Goal: Task Accomplishment & Management: Complete application form

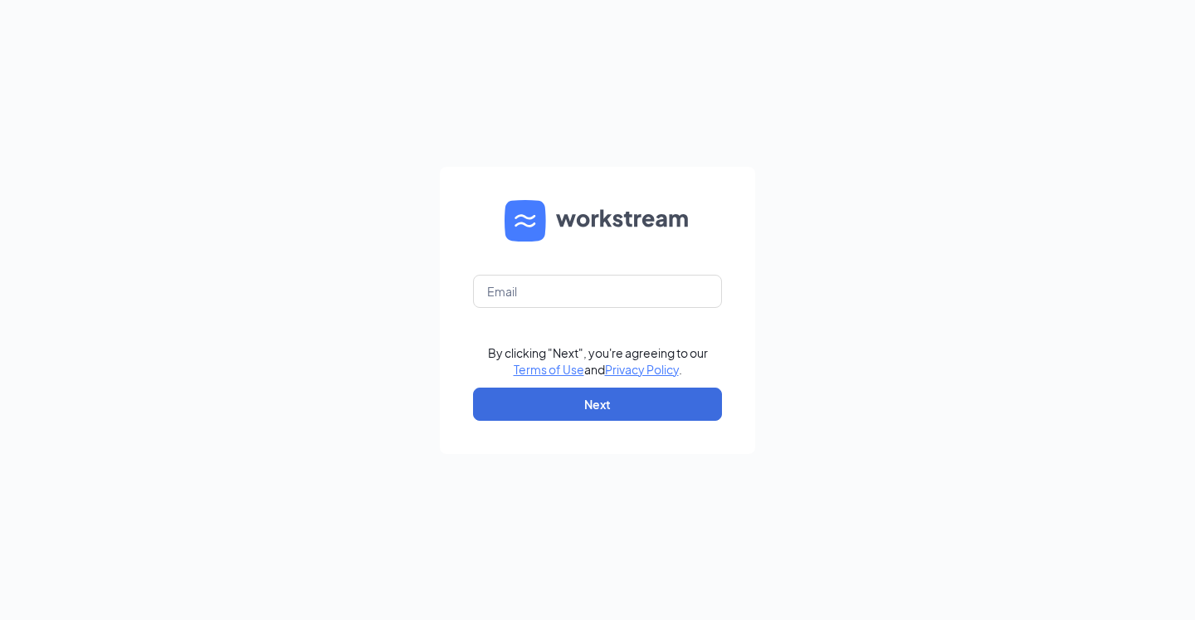
type input "[EMAIL_ADDRESS][DOMAIN_NAME]"
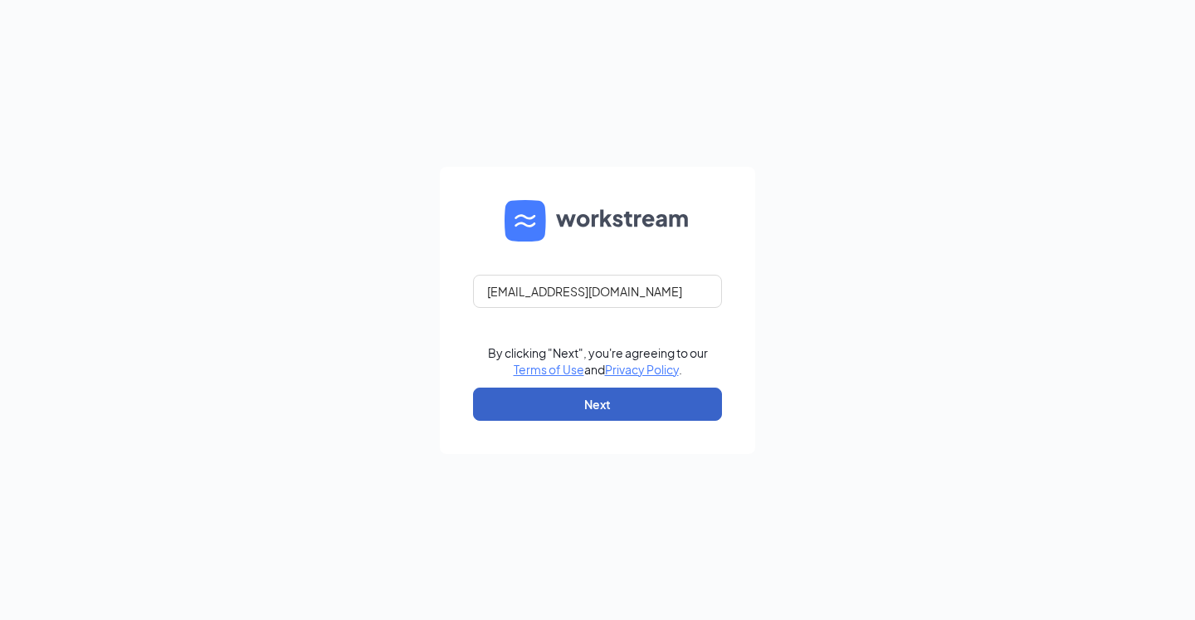
click at [534, 406] on button "Next" at bounding box center [597, 404] width 249 height 33
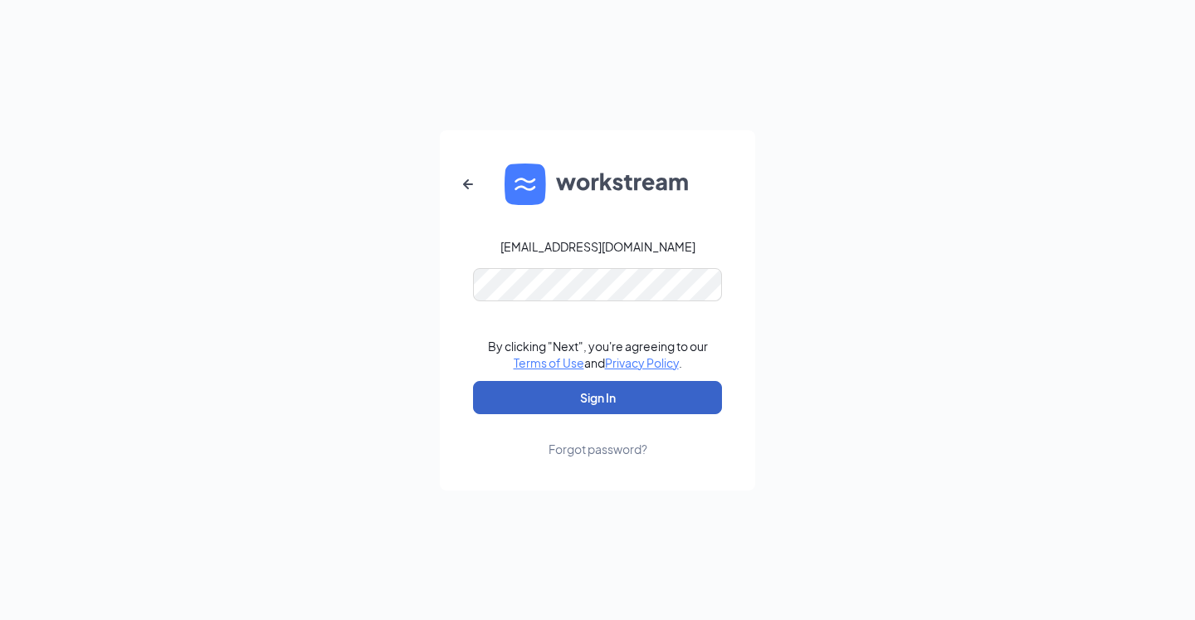
click at [538, 407] on button "Sign In" at bounding box center [597, 397] width 249 height 33
click at [618, 402] on button "Sign In" at bounding box center [597, 397] width 249 height 33
click at [463, 184] on icon "ArrowLeftNew" at bounding box center [468, 183] width 10 height 10
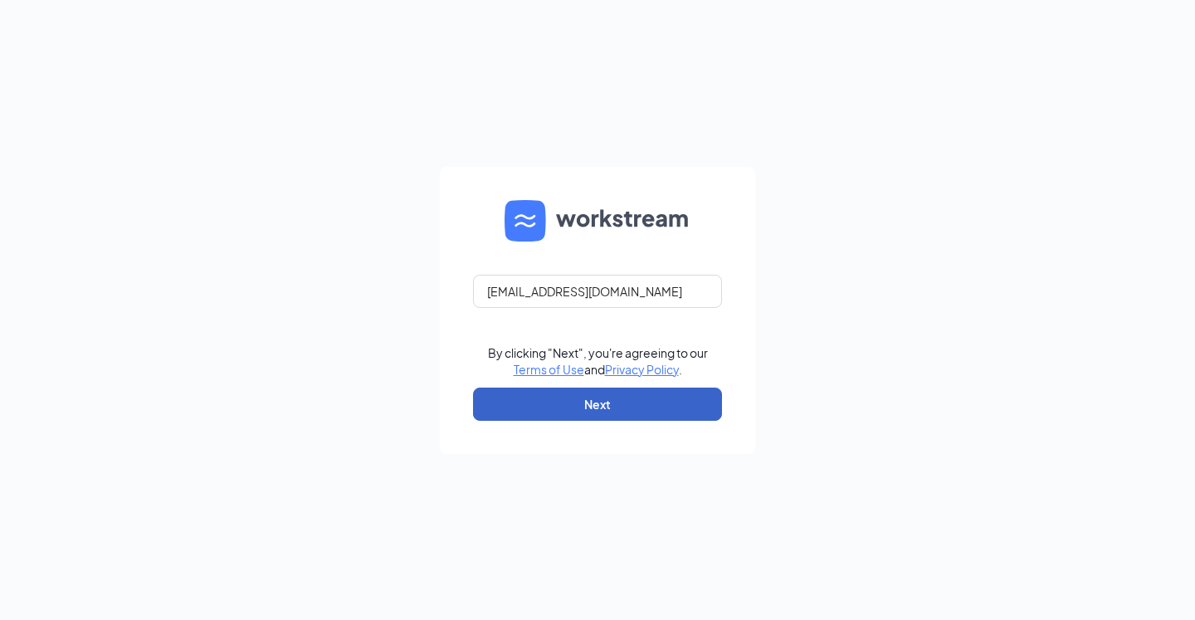
click at [663, 403] on button "Next" at bounding box center [597, 404] width 249 height 33
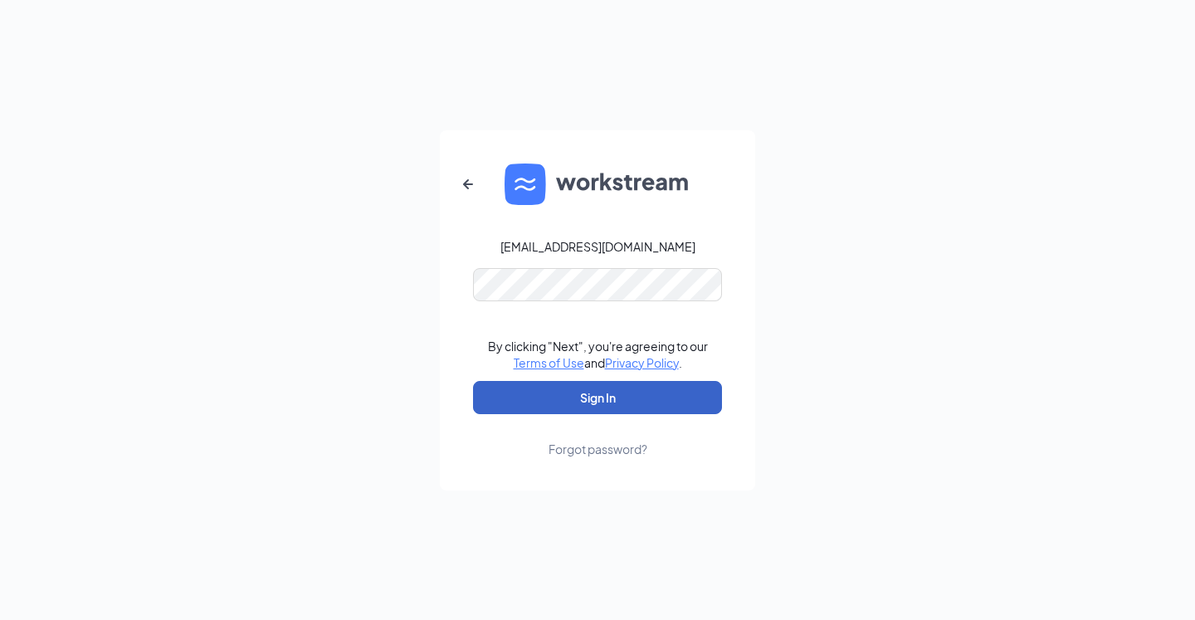
click at [597, 406] on button "Sign In" at bounding box center [597, 397] width 249 height 33
click at [467, 183] on icon "ArrowLeftNew" at bounding box center [468, 183] width 10 height 10
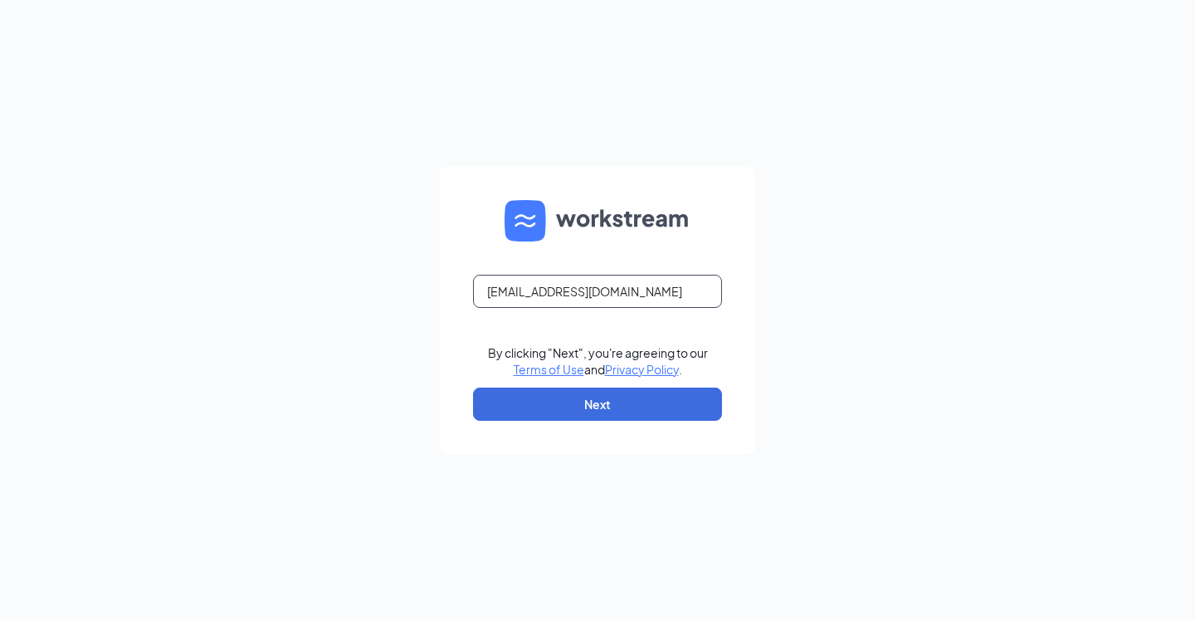
click at [593, 298] on input "[EMAIL_ADDRESS][DOMAIN_NAME]" at bounding box center [597, 291] width 249 height 33
drag, startPoint x: 642, startPoint y: 291, endPoint x: 358, endPoint y: 291, distance: 283.8
click at [473, 291] on input "[EMAIL_ADDRESS][DOMAIN_NAME]" at bounding box center [597, 291] width 249 height 33
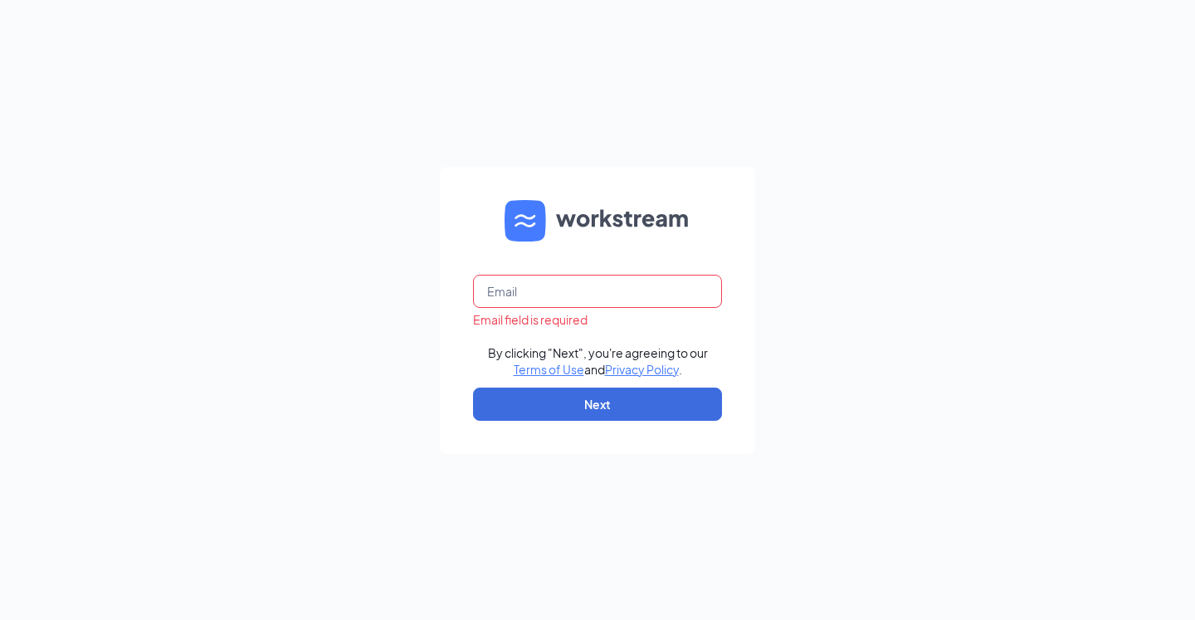
click at [508, 280] on input "text" at bounding box center [597, 291] width 249 height 33
click at [508, 290] on input "text" at bounding box center [597, 291] width 249 height 33
